Goal: Transaction & Acquisition: Subscribe to service/newsletter

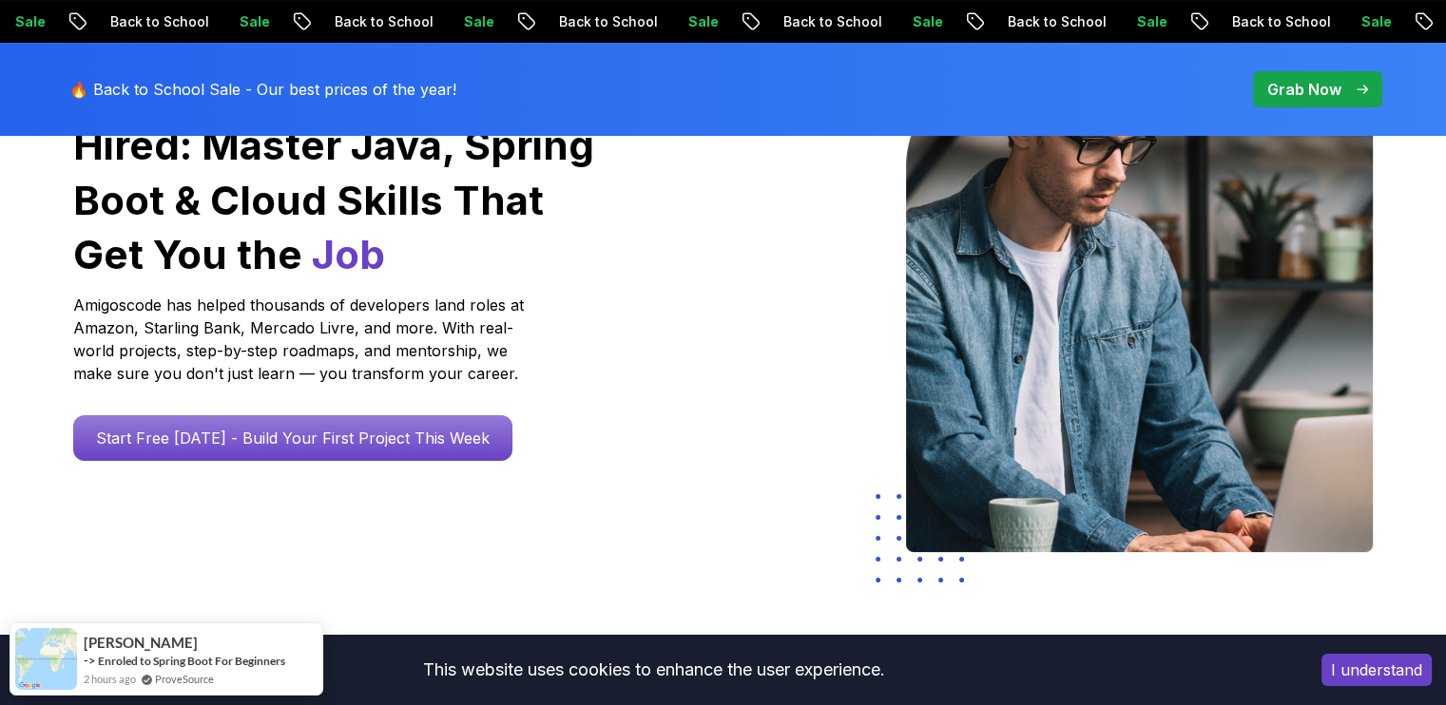
scroll to position [285, 0]
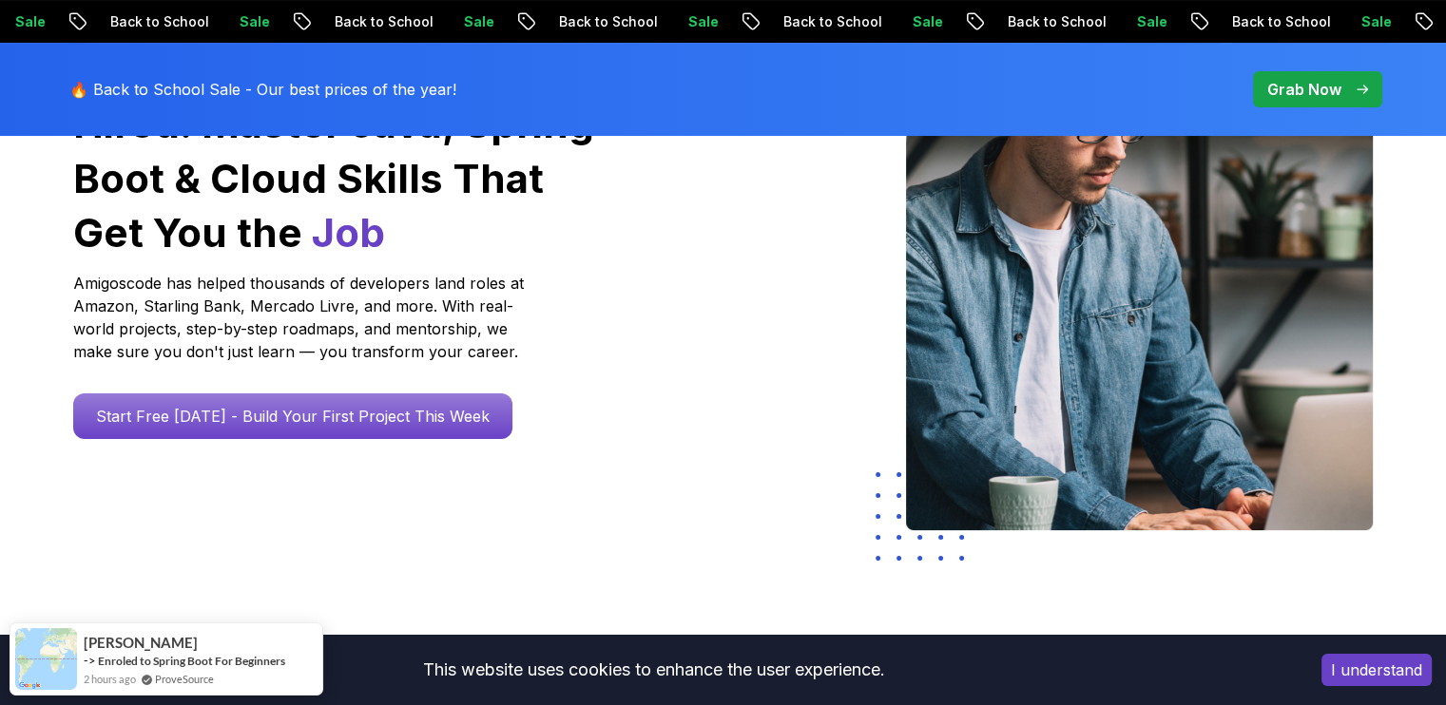
click at [1343, 661] on button "I understand" at bounding box center [1376, 670] width 110 height 32
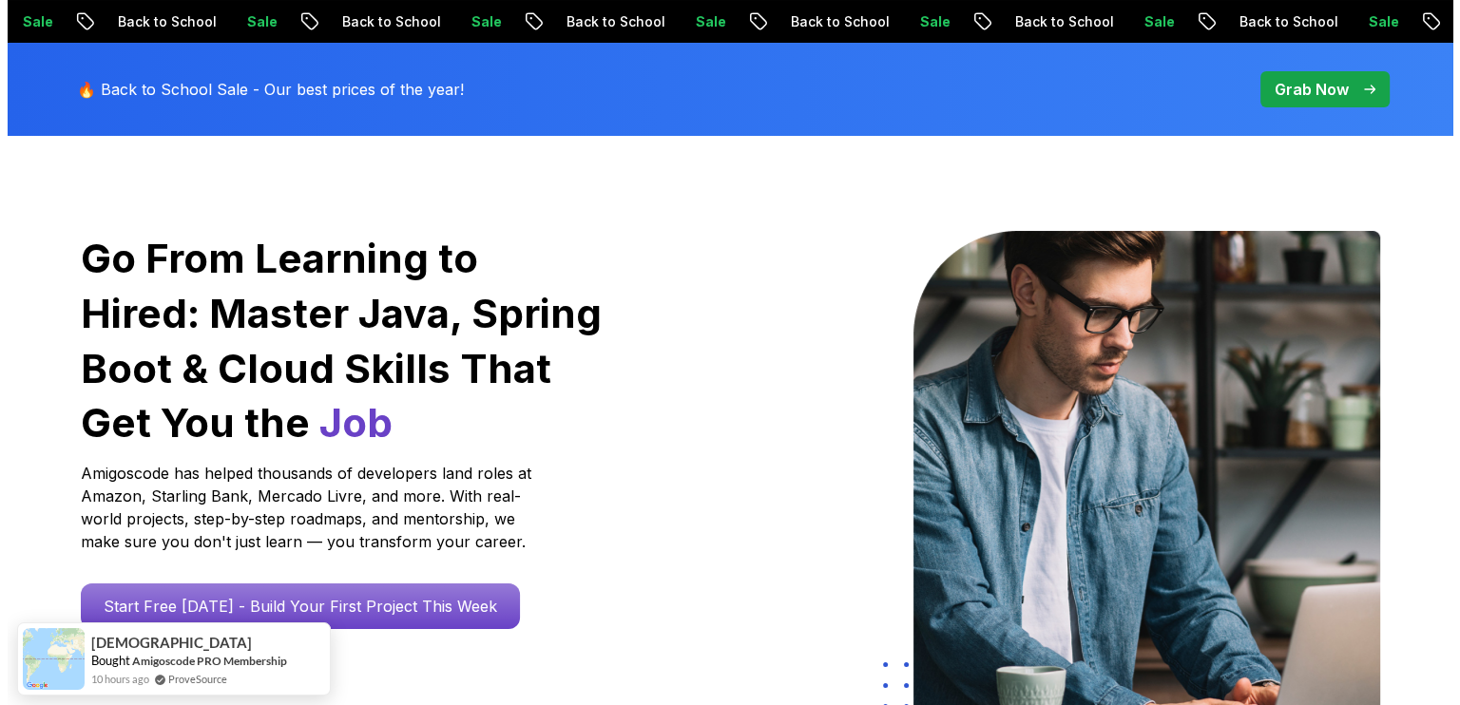
scroll to position [0, 0]
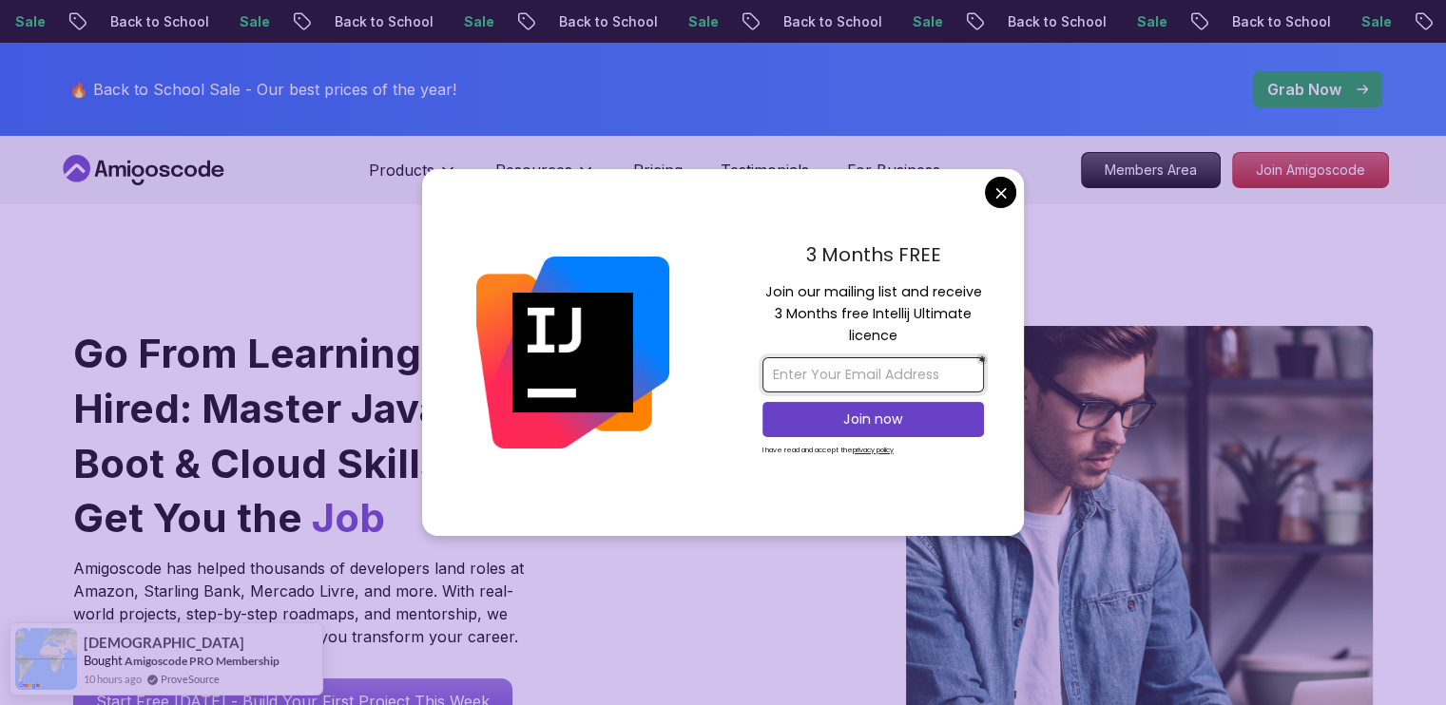
click at [890, 383] on input "email" at bounding box center [872, 374] width 221 height 35
type input "tzbanda@outlook.com"
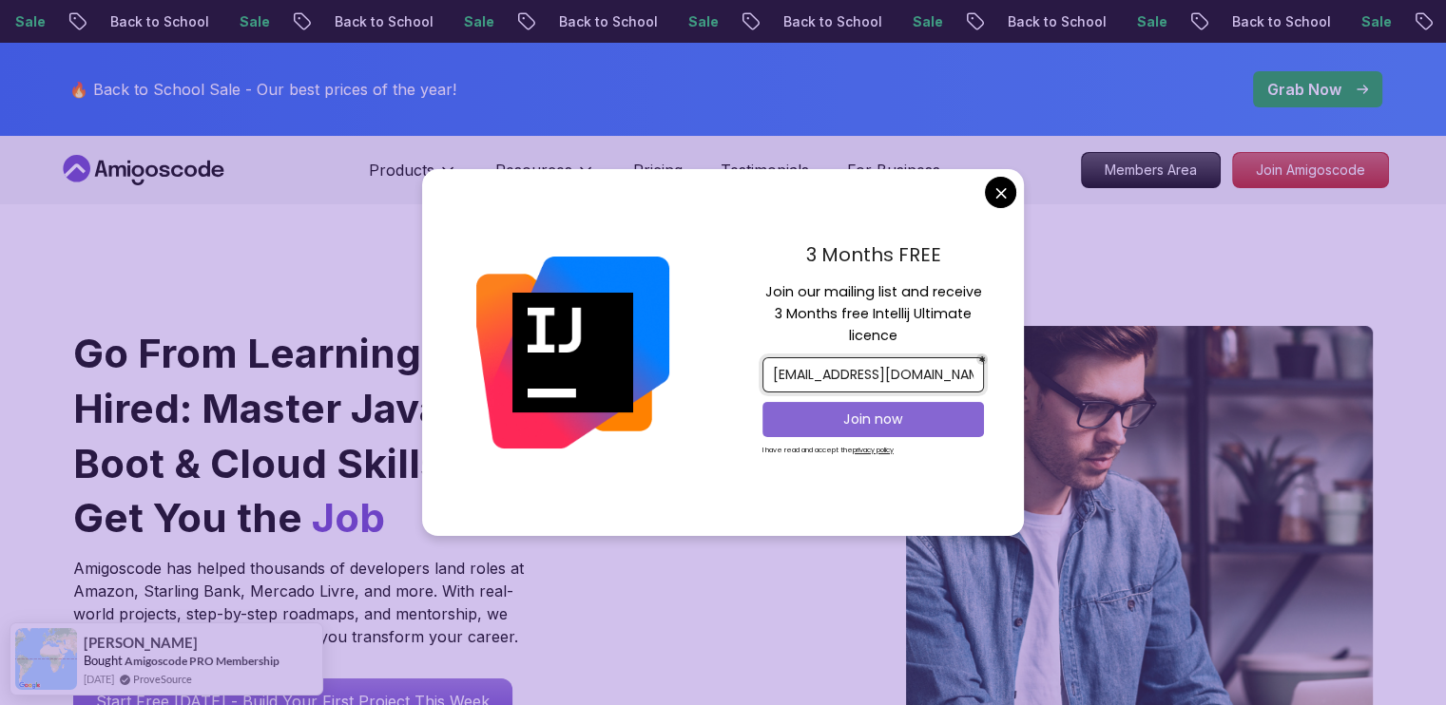
click at [890, 427] on p "Join now" at bounding box center [873, 419] width 180 height 19
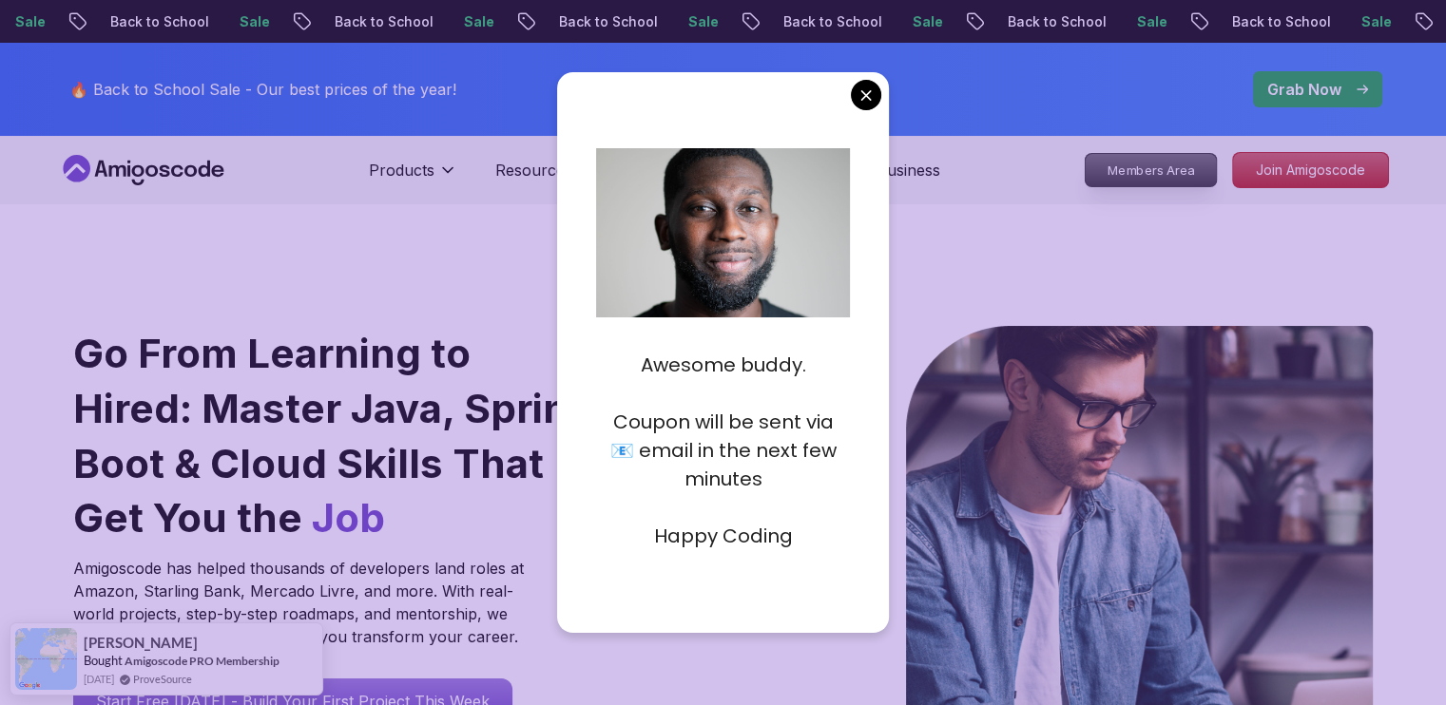
click at [1104, 169] on p "Members Area" at bounding box center [1150, 170] width 131 height 32
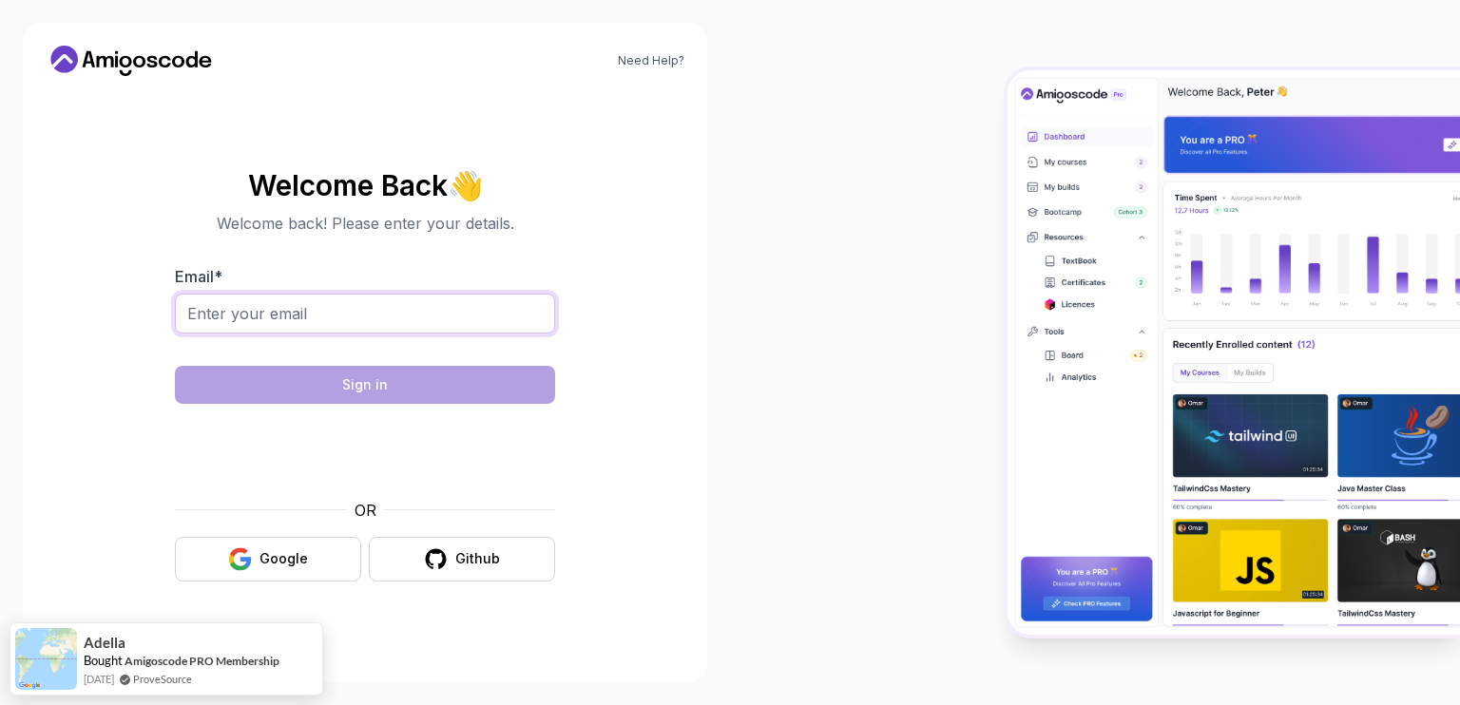
click at [297, 303] on input "Email *" at bounding box center [365, 314] width 380 height 40
click at [153, 454] on section "Welcome Back 👋 Welcome back! Please enter your details. Email * Sign in OR Goog…" at bounding box center [365, 376] width 639 height 450
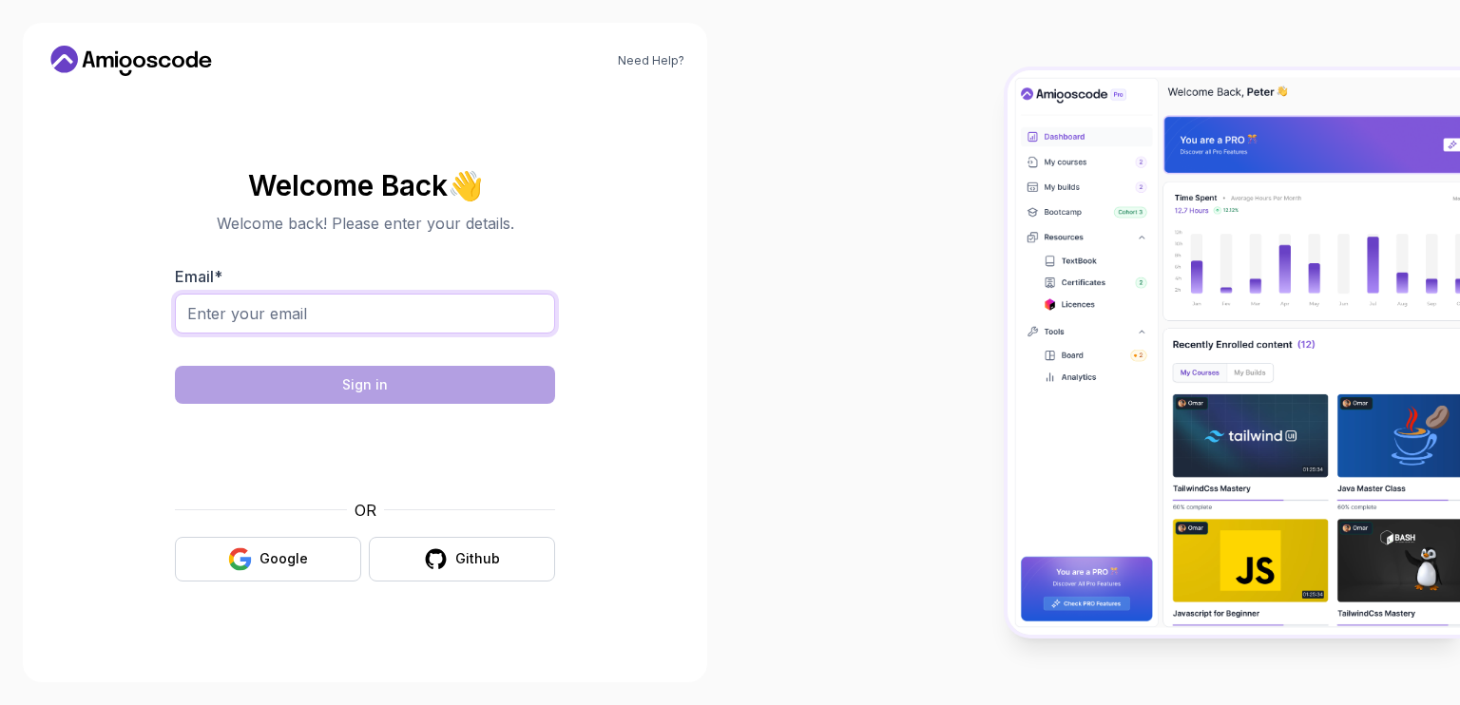
click at [279, 321] on input "Email *" at bounding box center [365, 314] width 380 height 40
drag, startPoint x: 286, startPoint y: 311, endPoint x: 251, endPoint y: 299, distance: 37.0
click at [285, 311] on input "Email *" at bounding box center [365, 314] width 380 height 40
type input "tapiwakonga@gmail.com"
click at [270, 557] on div "Google" at bounding box center [284, 558] width 48 height 19
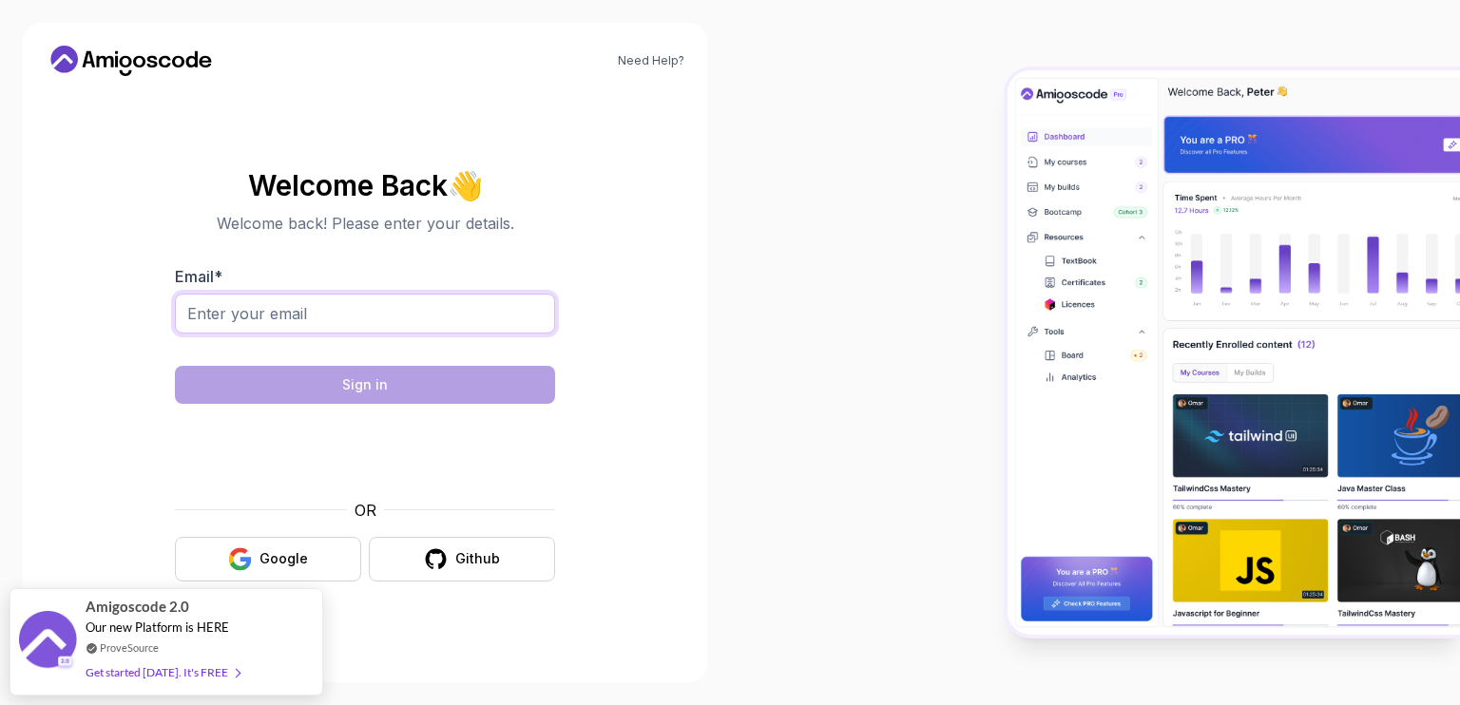
click at [274, 317] on input "Email *" at bounding box center [365, 314] width 380 height 40
type input "tapiwakonga@gmail.com"
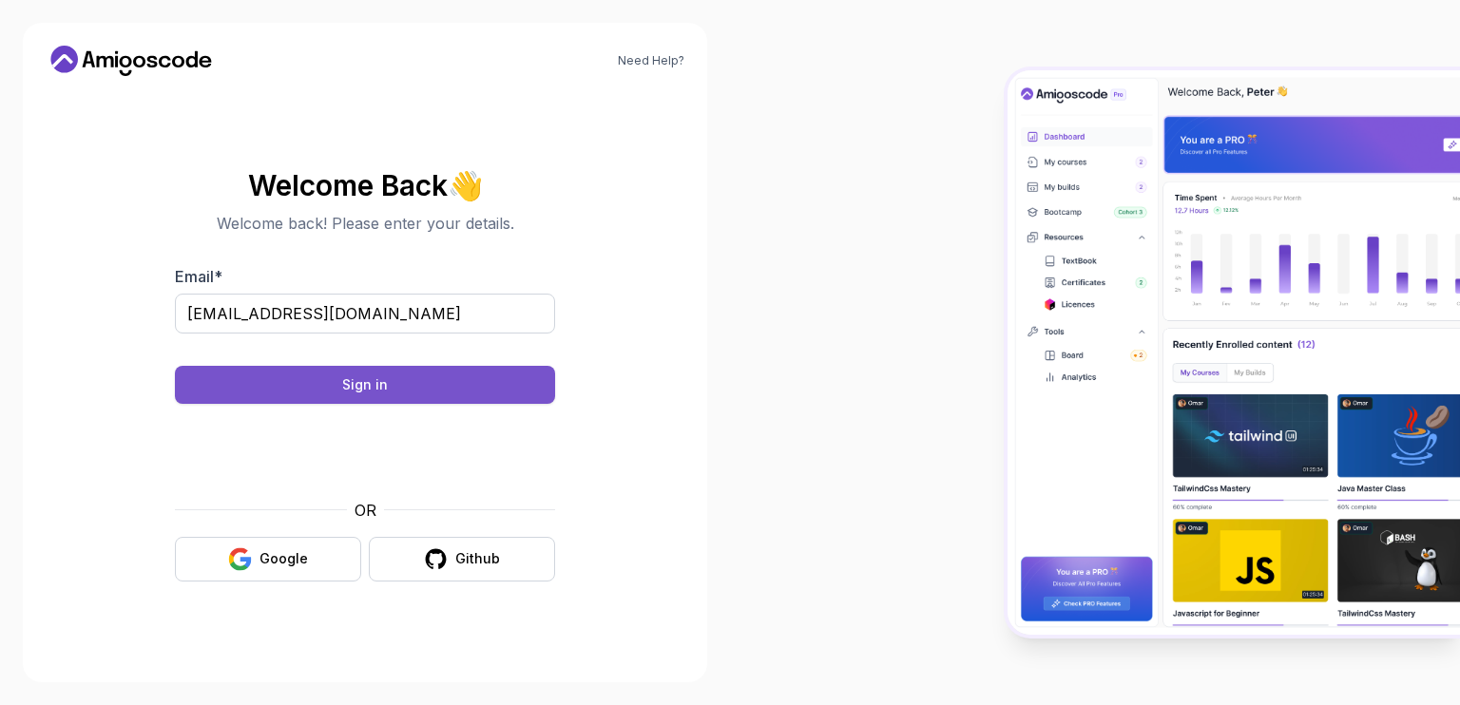
click at [375, 390] on div "Sign in" at bounding box center [365, 384] width 46 height 19
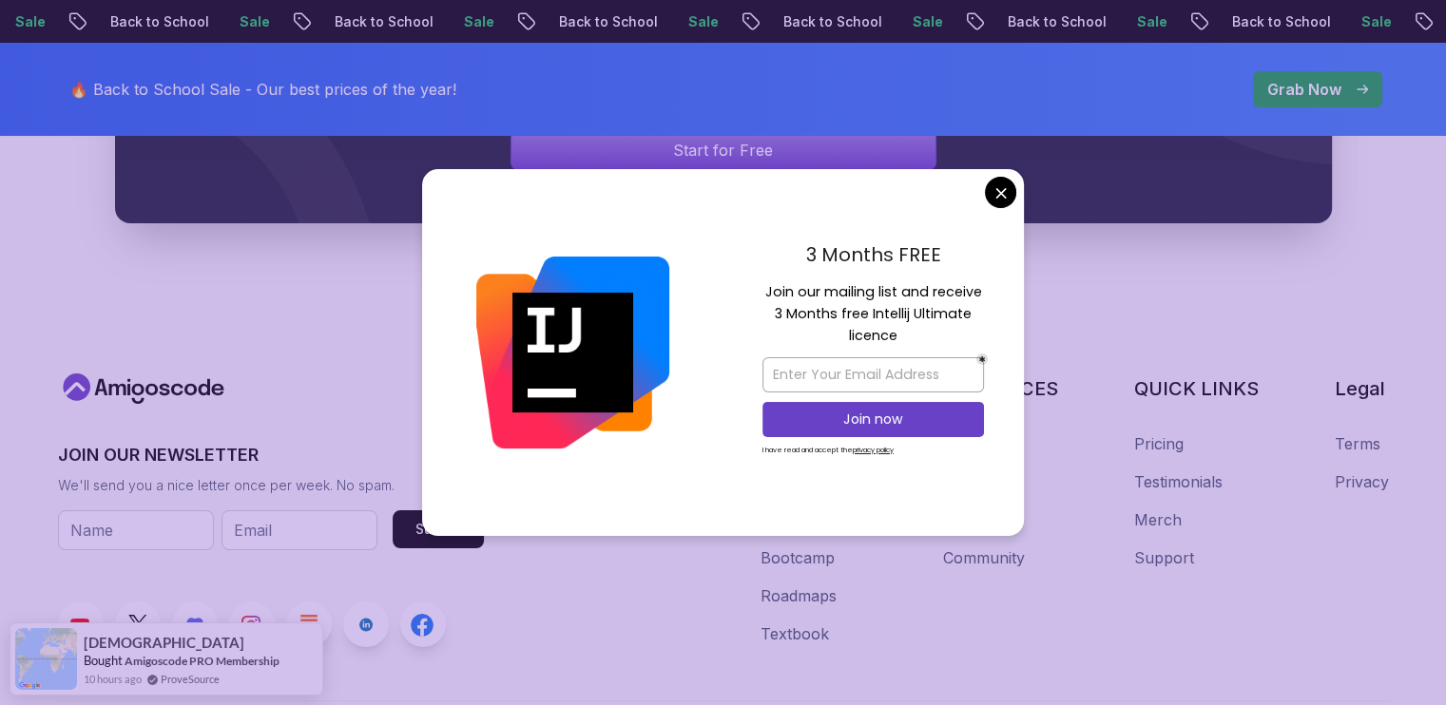
scroll to position [7391, 0]
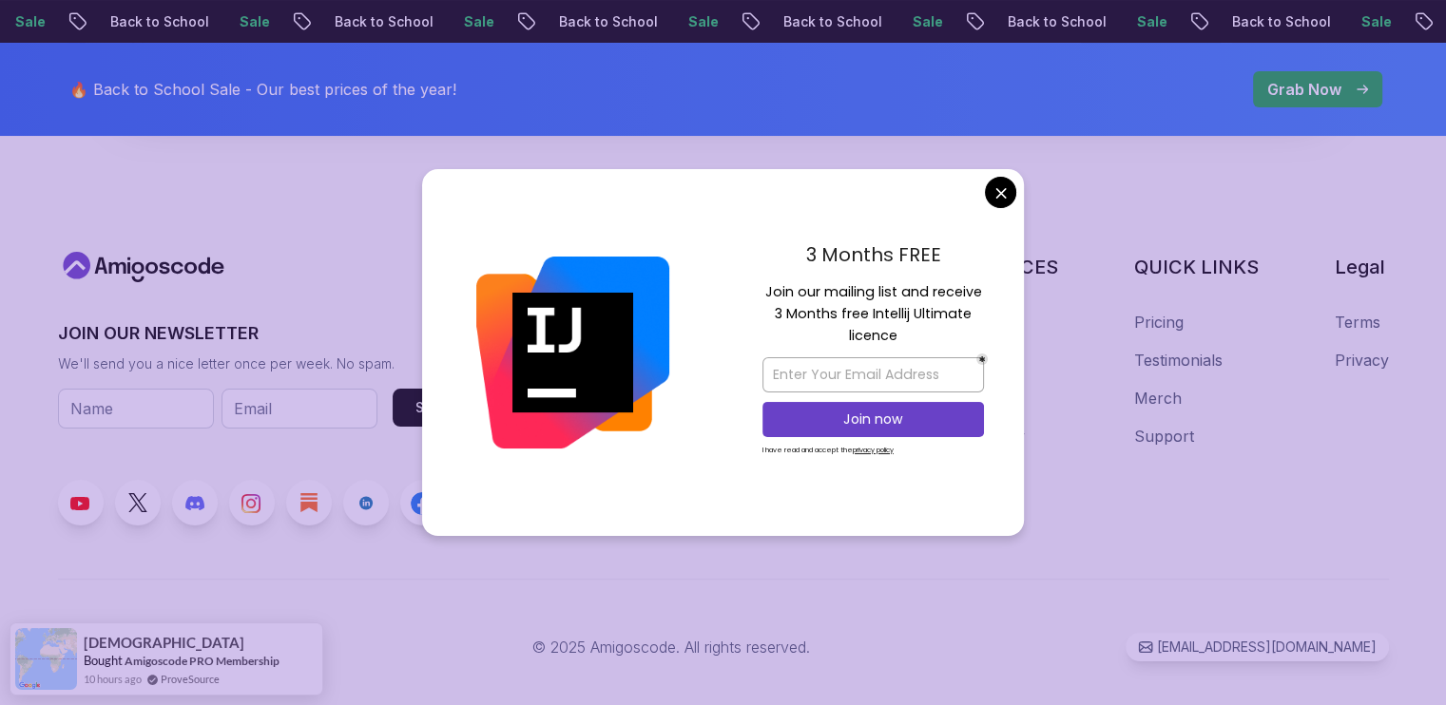
drag, startPoint x: 679, startPoint y: 187, endPoint x: 599, endPoint y: 240, distance: 95.4
click at [599, 240] on div at bounding box center [572, 352] width 301 height 367
click at [792, 368] on input "email" at bounding box center [872, 374] width 221 height 35
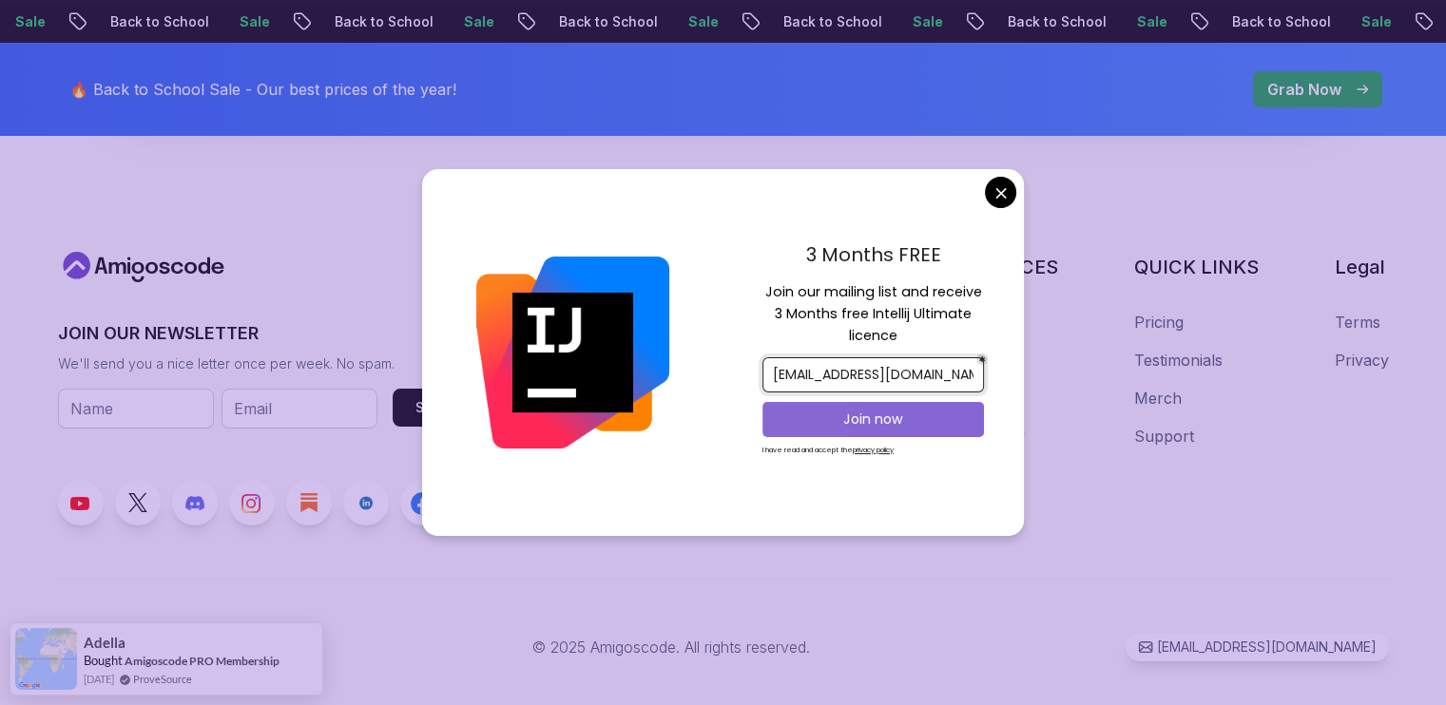
type input "tzbanda27@gmail.com"
click at [924, 417] on p "Join now" at bounding box center [873, 419] width 180 height 19
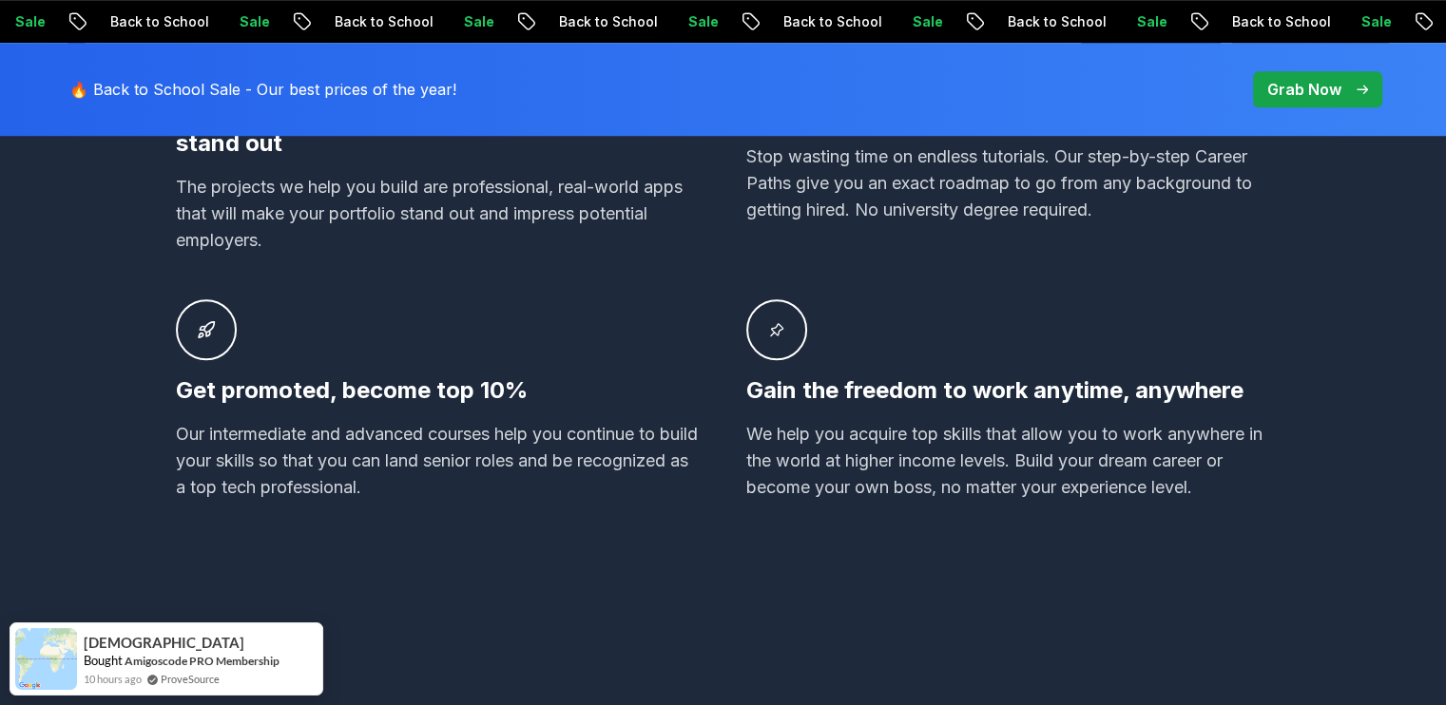
scroll to position [1426, 0]
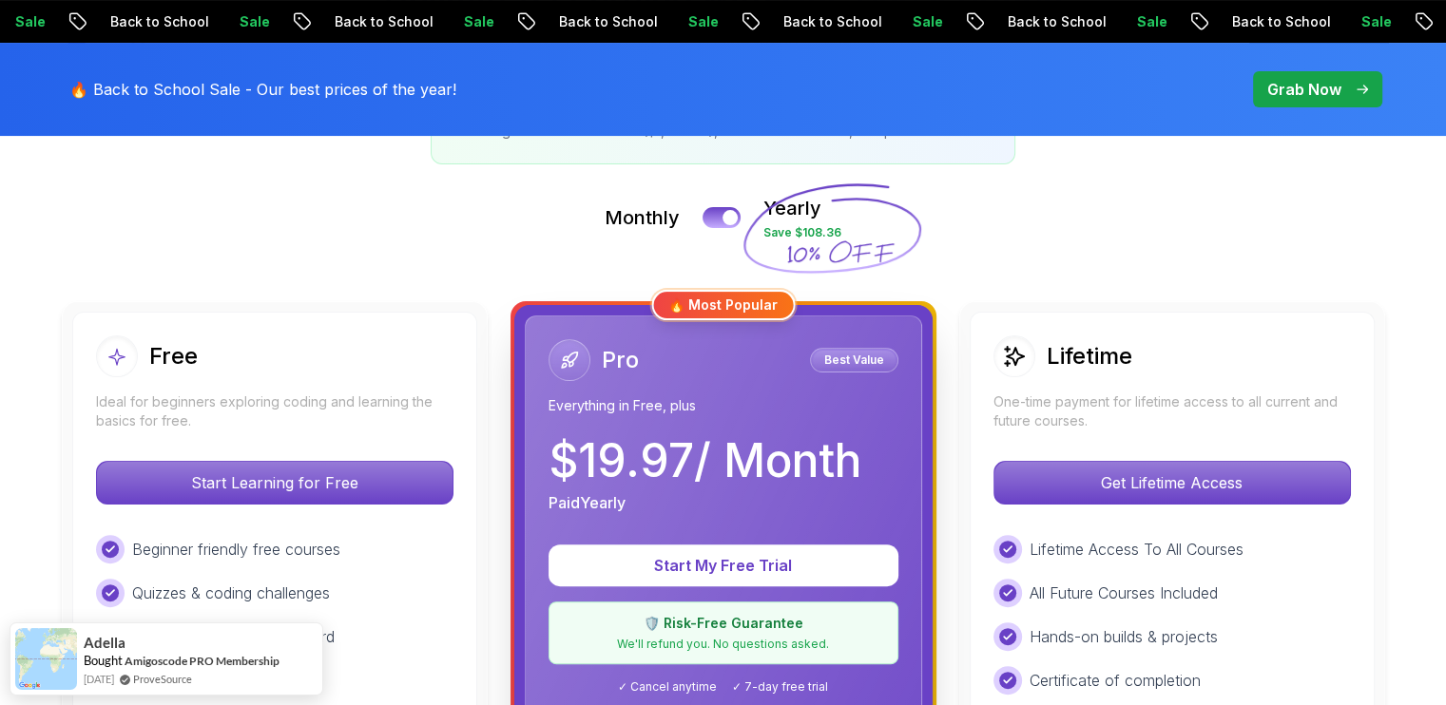
scroll to position [475, 0]
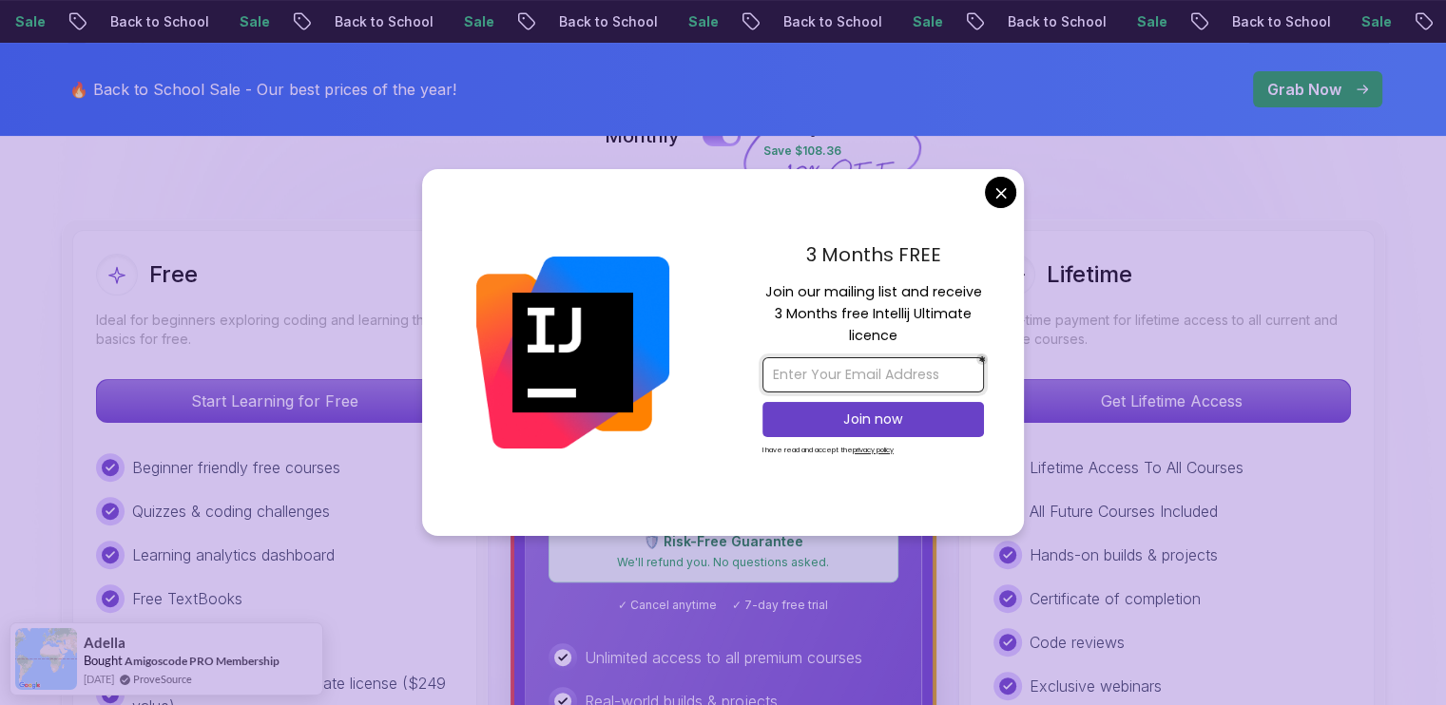
click at [802, 375] on input "email" at bounding box center [872, 374] width 221 height 35
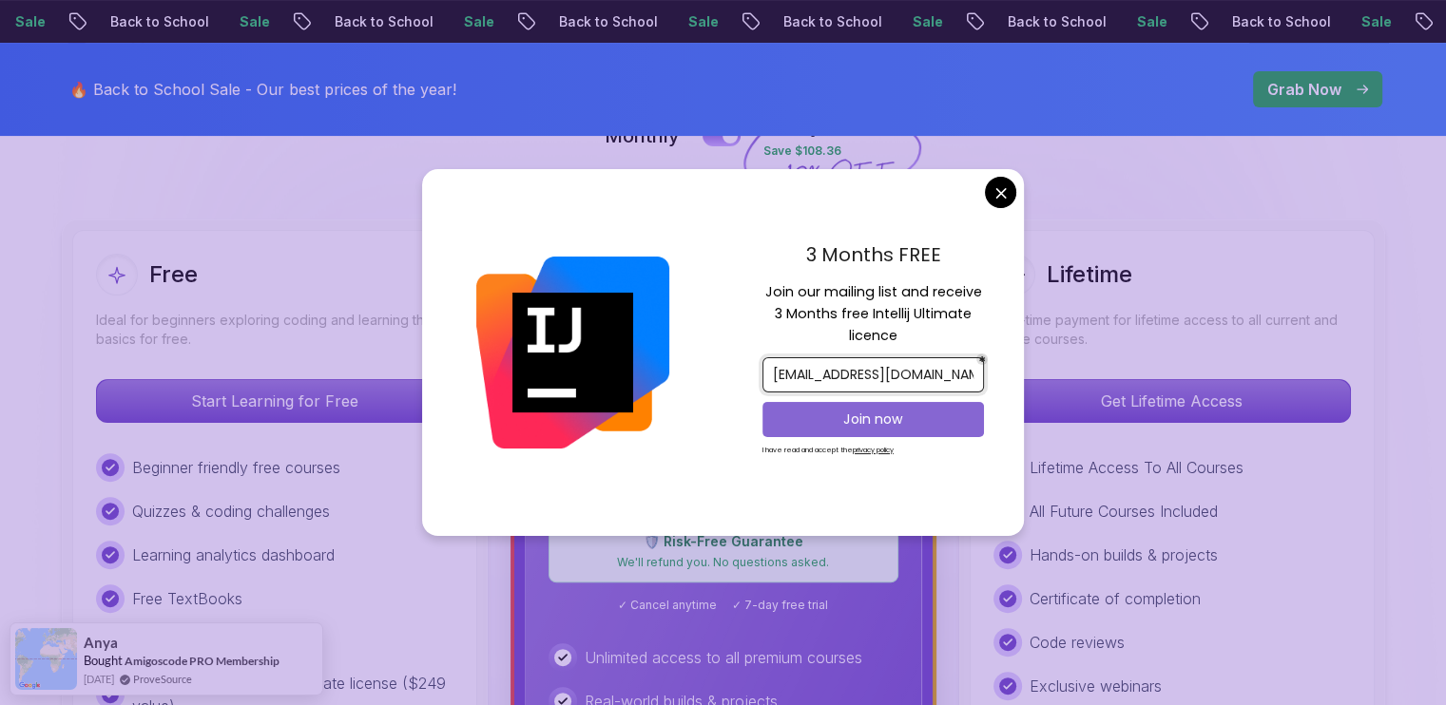
type input "thebanda27@gmail.com"
click at [915, 421] on p "Join now" at bounding box center [873, 419] width 180 height 19
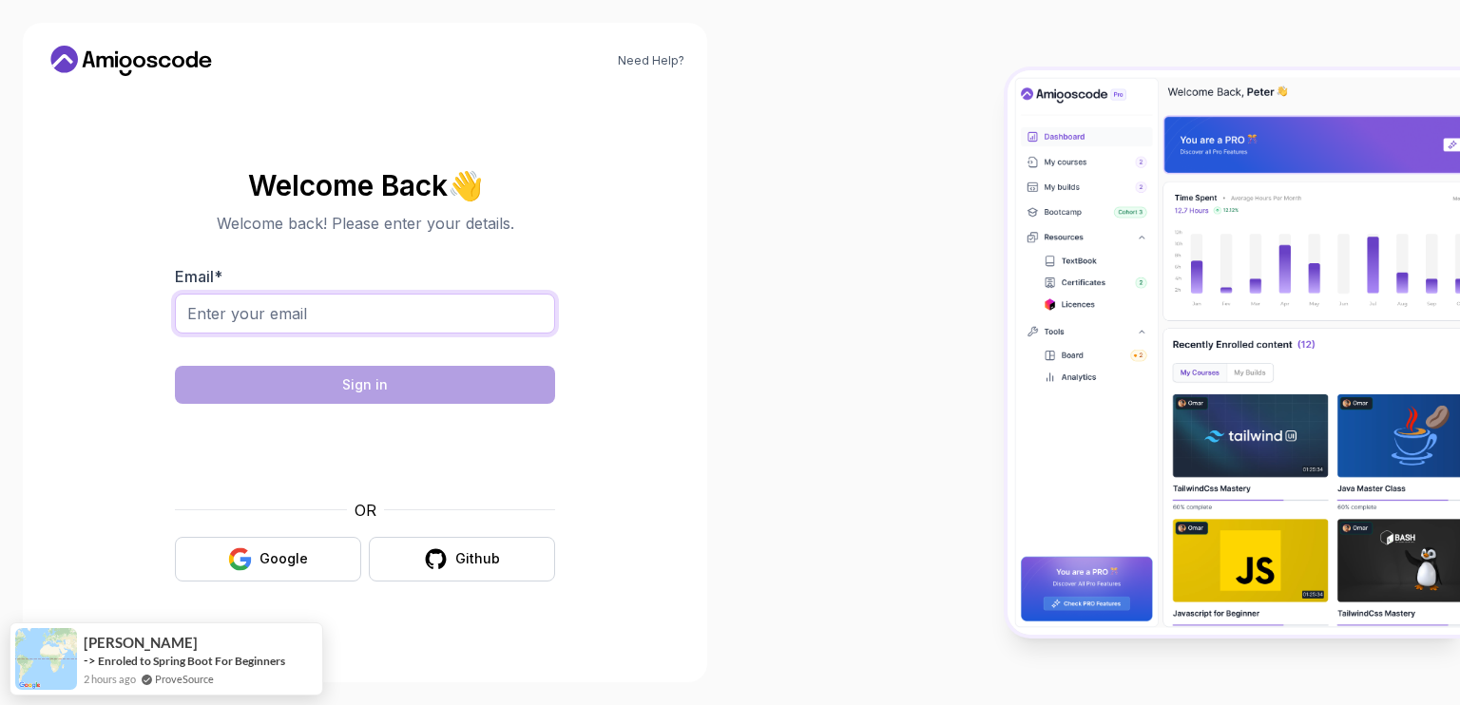
click at [251, 325] on input "Email *" at bounding box center [365, 314] width 380 height 40
click at [241, 317] on input "Email *" at bounding box center [365, 314] width 380 height 40
click at [628, 261] on section "Welcome Back 👋 Welcome back! Please enter your details. Email * Sign in OR Goog…" at bounding box center [365, 376] width 639 height 450
click at [285, 311] on input "Email *" at bounding box center [365, 314] width 380 height 40
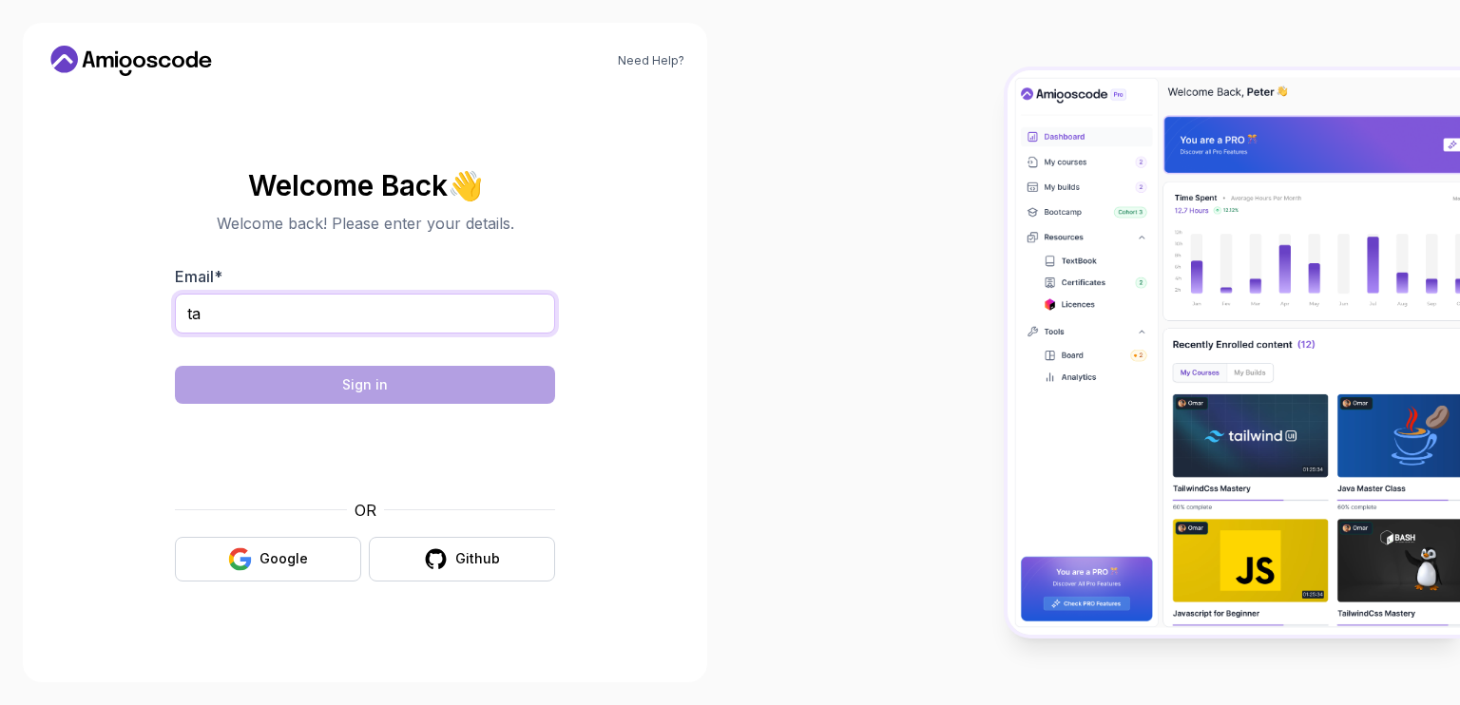
type input "tapiwakonga@gmail.com"
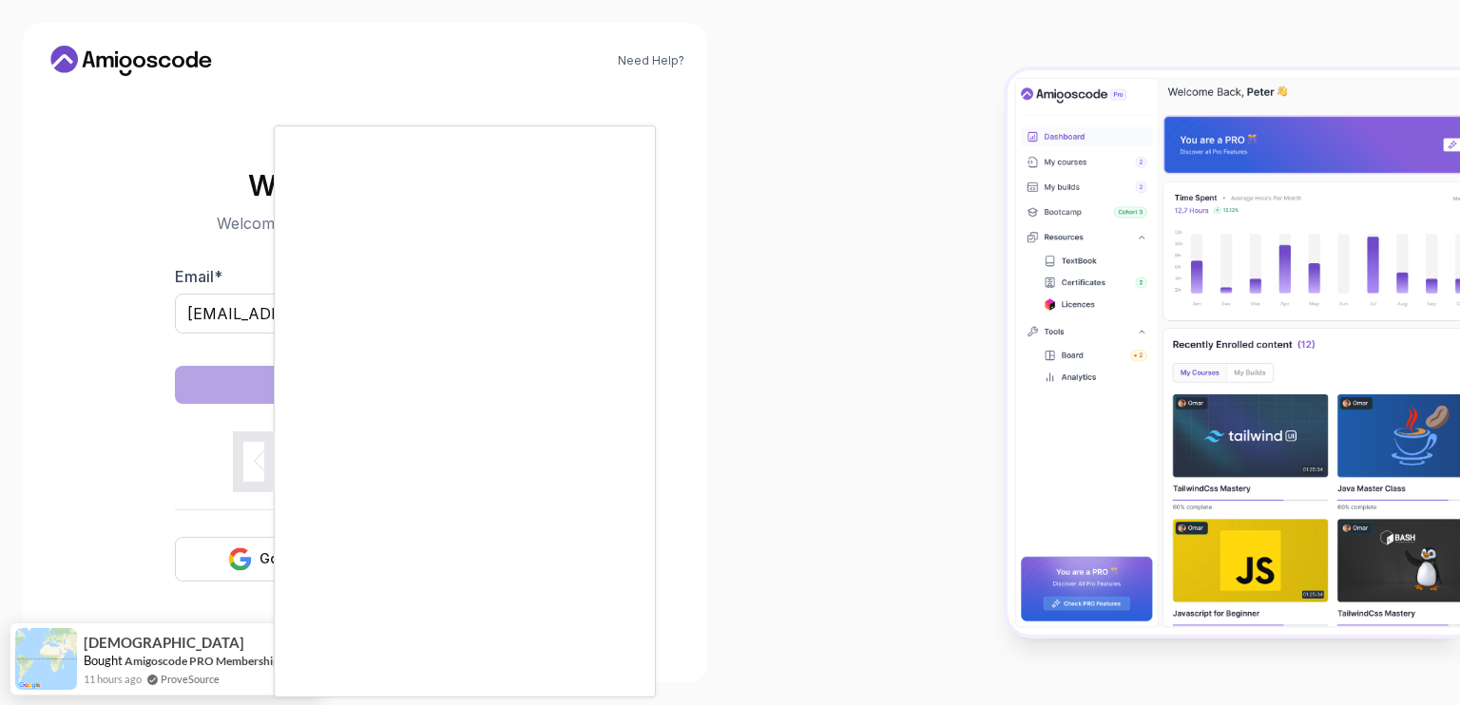
click at [1008, 191] on body "Need Help? Welcome Back 👋 Welcome back! Please enter your details. Email * tapi…" at bounding box center [730, 352] width 1460 height 705
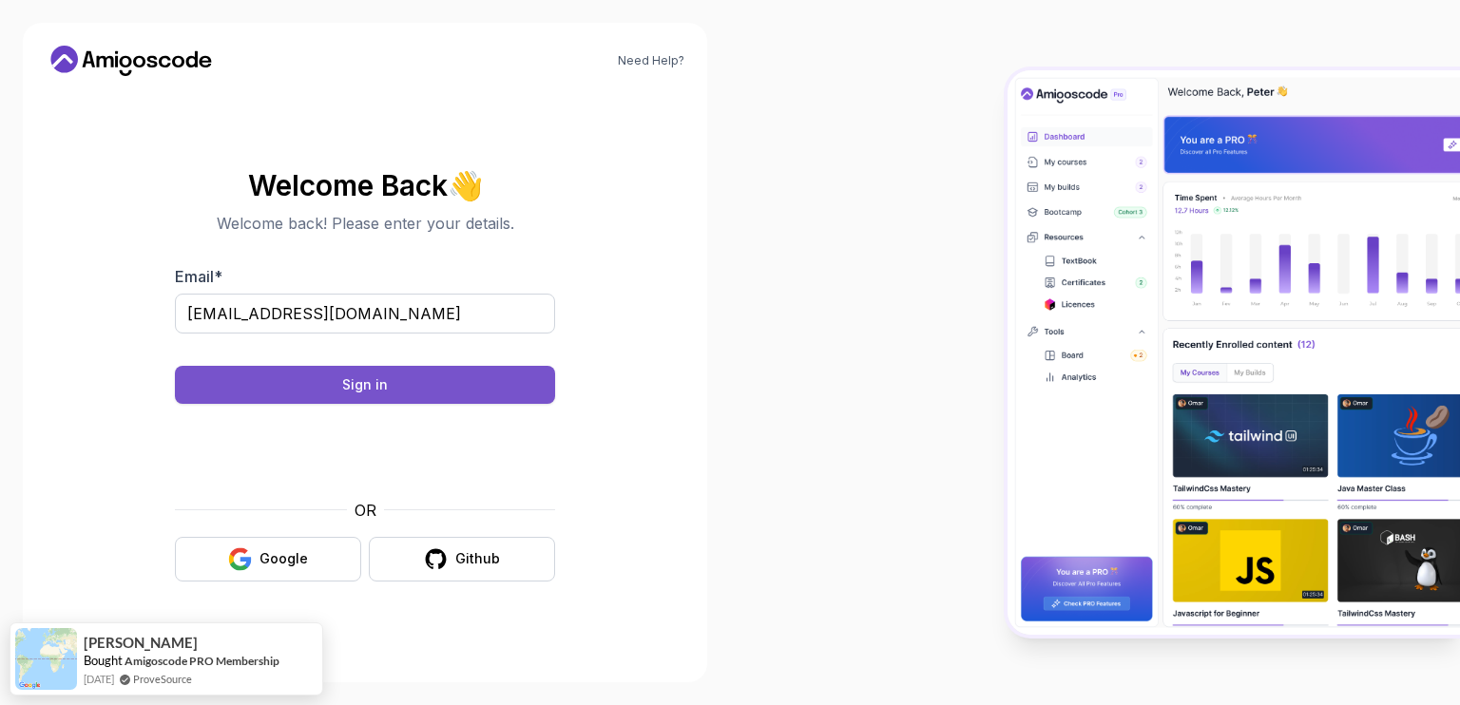
click at [270, 380] on button "Sign in" at bounding box center [365, 385] width 380 height 38
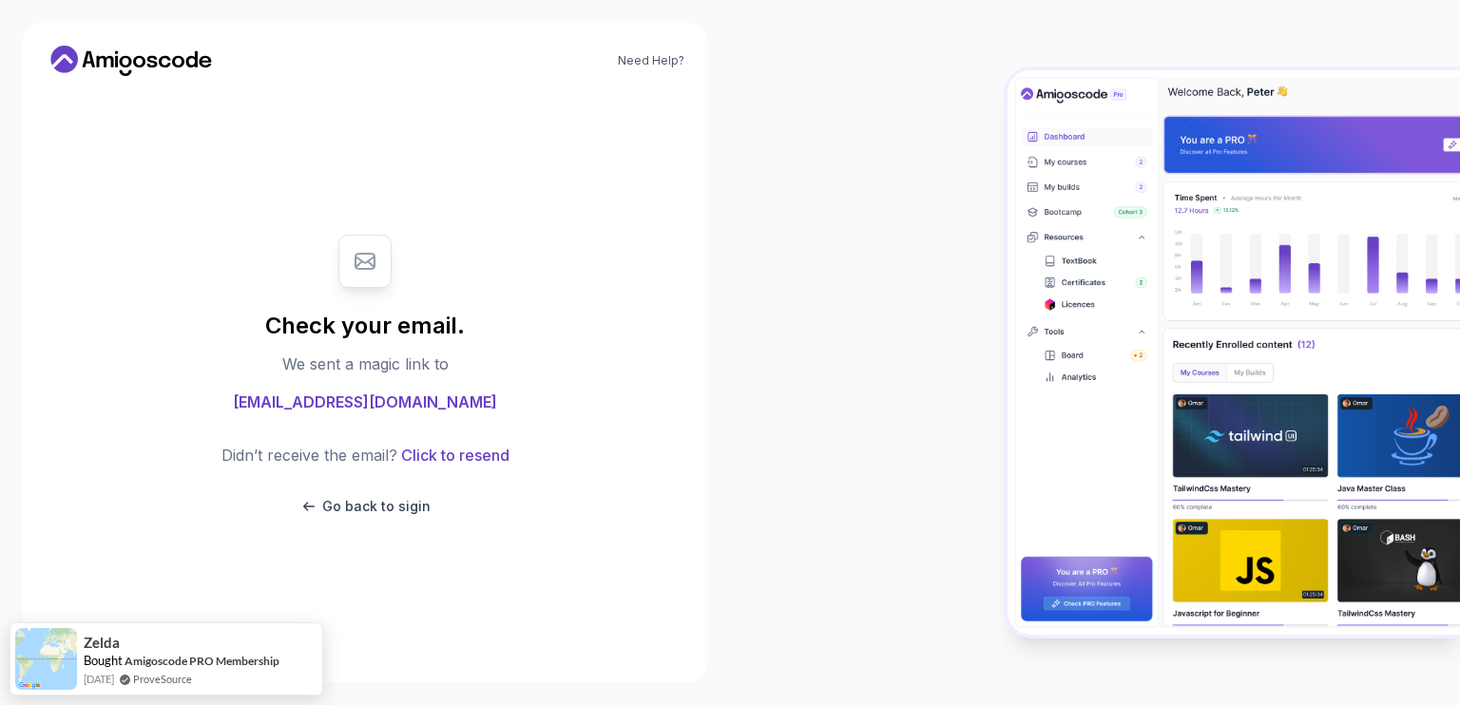
drag, startPoint x: 824, startPoint y: 1, endPoint x: 897, endPoint y: 250, distance: 259.6
click at [897, 249] on div at bounding box center [1095, 352] width 730 height 705
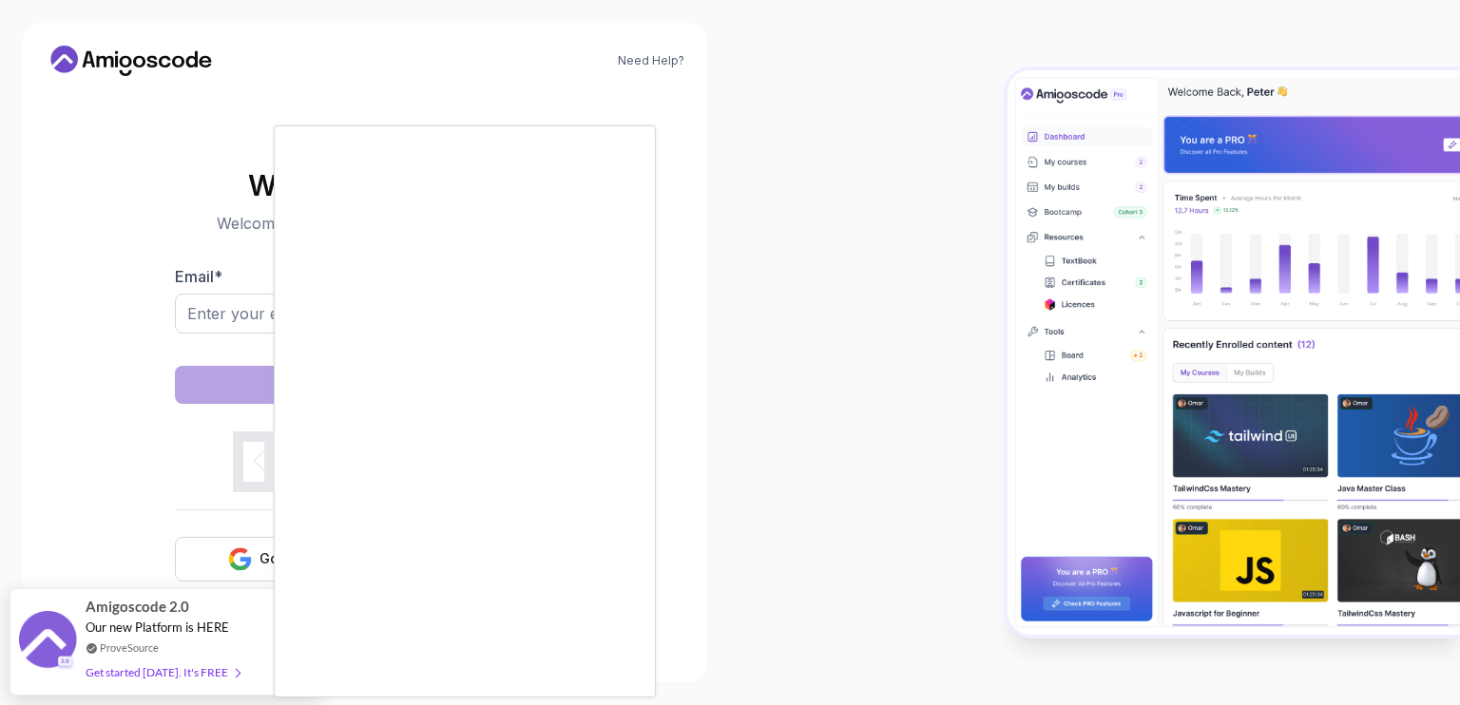
click at [863, 208] on div at bounding box center [730, 352] width 1460 height 705
